Goal: Transaction & Acquisition: Purchase product/service

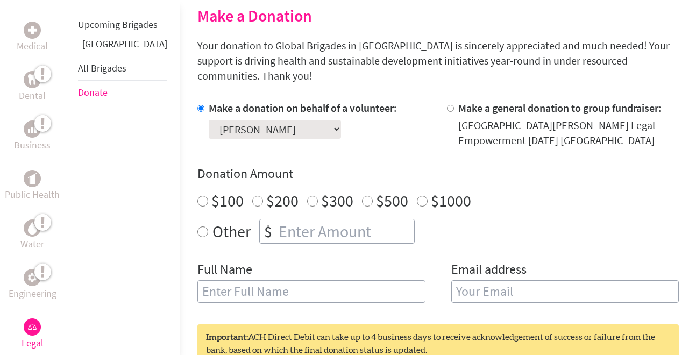
scroll to position [290, 0]
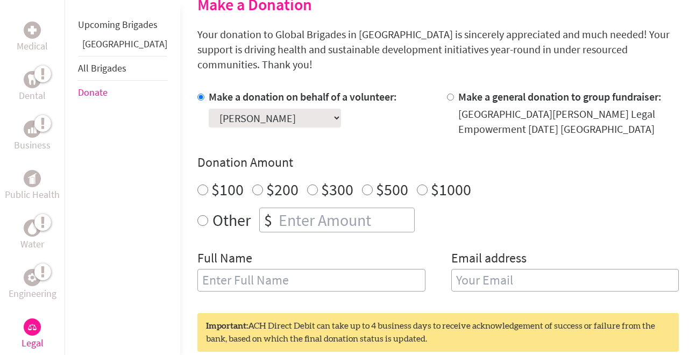
radio input "true"
click at [282, 208] on input "number" at bounding box center [345, 220] width 138 height 24
type input "310"
click at [246, 269] on input "text" at bounding box center [311, 280] width 228 height 23
type input "[PERSON_NAME]"
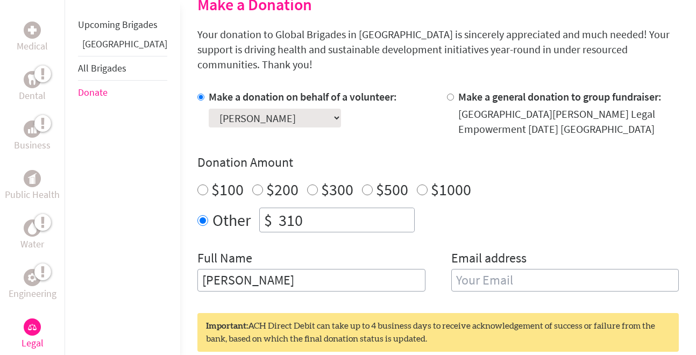
type input "[EMAIL_ADDRESS][DOMAIN_NAME]"
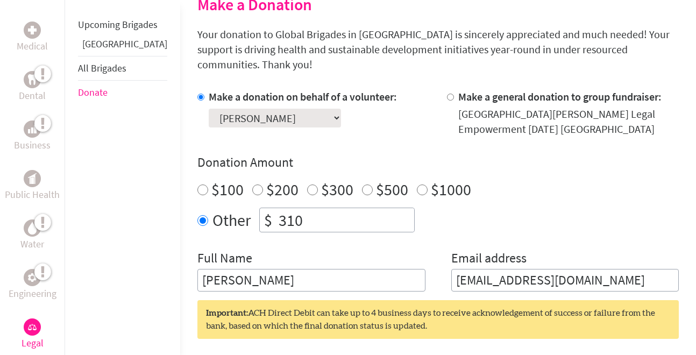
click at [220, 269] on input "[PERSON_NAME]" at bounding box center [311, 280] width 228 height 23
type input "[PERSON_NAME]"
click at [636, 190] on div "Donation Amount $100 $200 $300 $500 $1000 Other $ 310" at bounding box center [437, 193] width 481 height 79
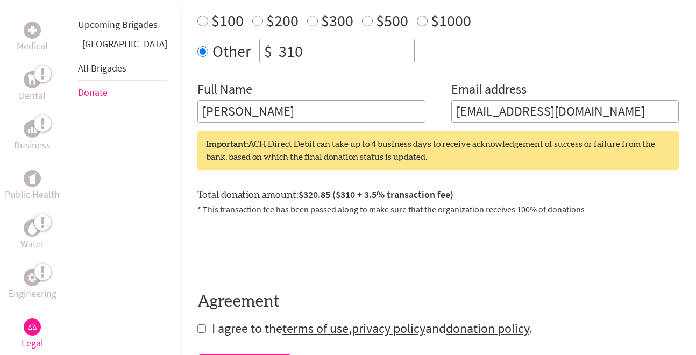
scroll to position [532, 0]
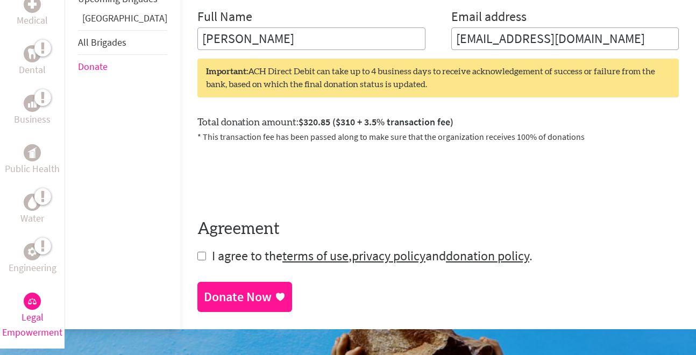
click at [197, 252] on input "checkbox" at bounding box center [201, 256] width 9 height 9
checkbox input "true"
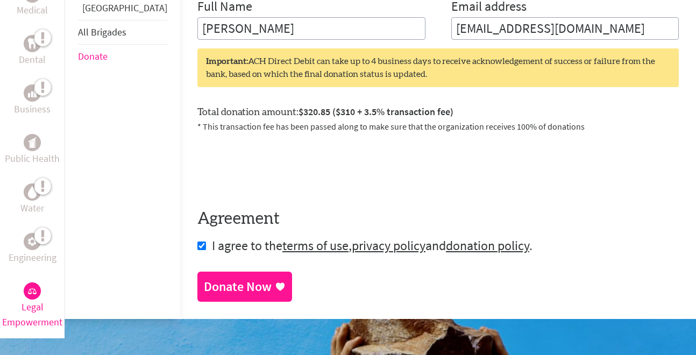
scroll to position [541, 0]
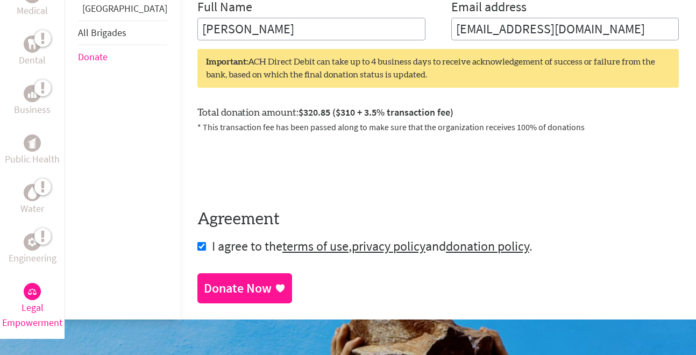
click at [206, 280] on div "Donate Now" at bounding box center [238, 288] width 68 height 17
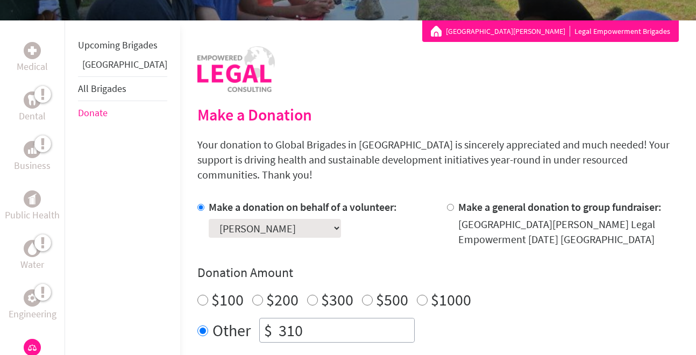
scroll to position [329, 0]
